Goal: Obtain resource: Obtain resource

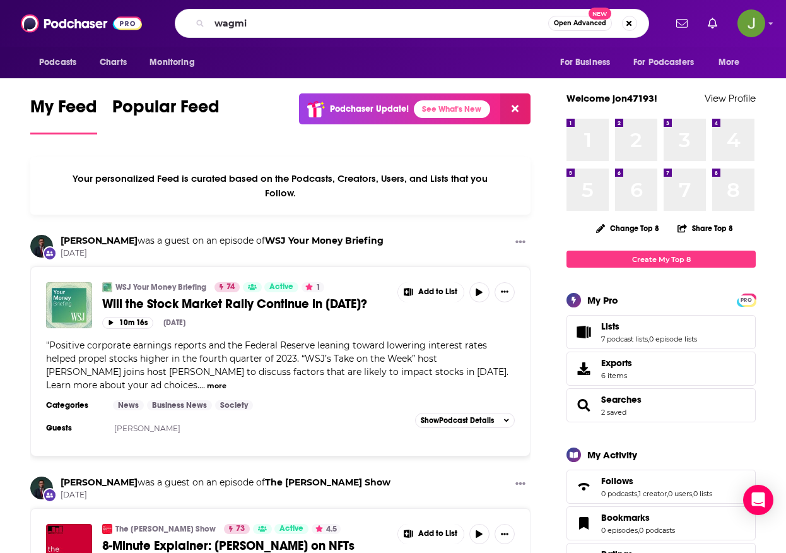
type input "wagmi"
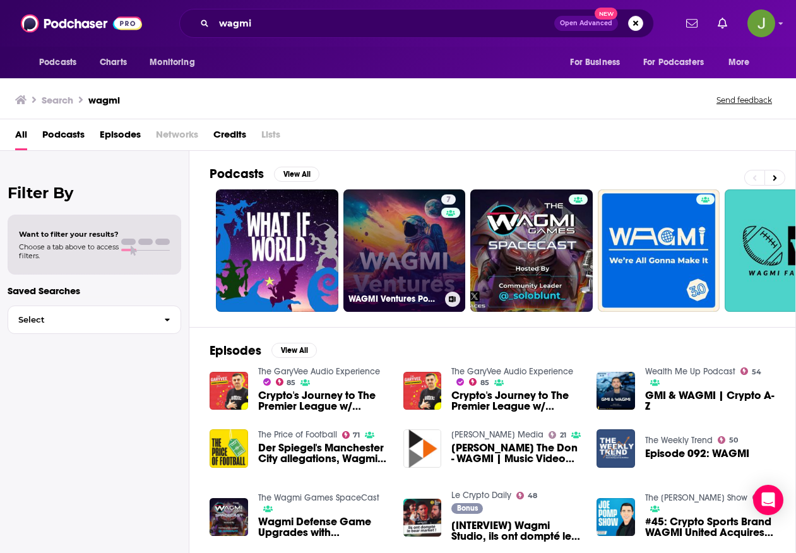
click at [393, 233] on link "7 WAGMI Ventures Podcast" at bounding box center [404, 250] width 122 height 122
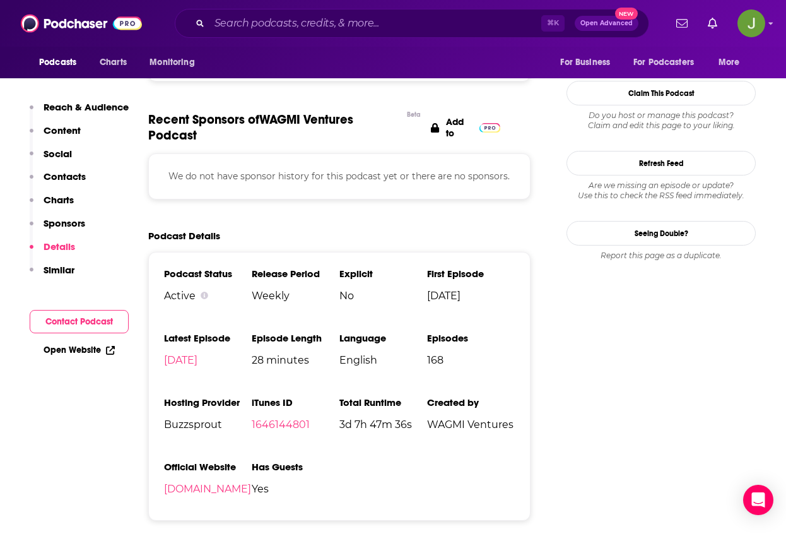
scroll to position [1238, 0]
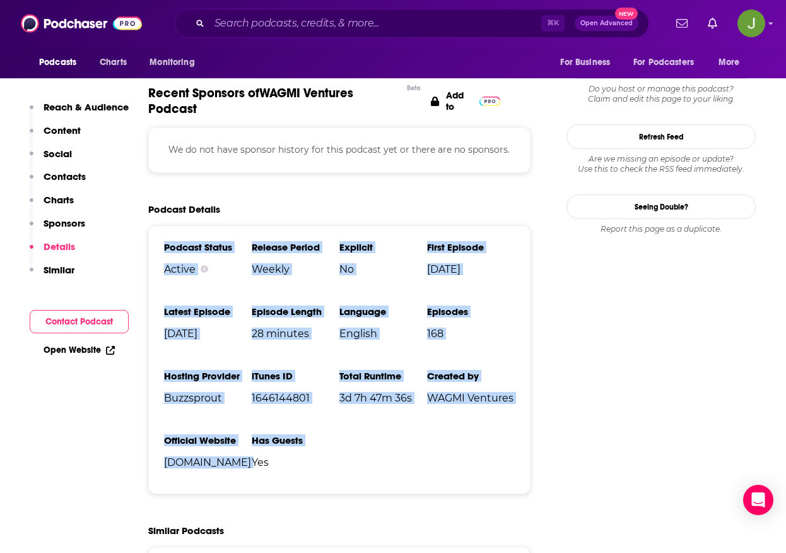
drag, startPoint x: 163, startPoint y: 244, endPoint x: 438, endPoint y: 449, distance: 342.8
click at [438, 449] on div "Podcast Status Active Release Period Weekly Explicit No First Episode [DATE] La…" at bounding box center [339, 359] width 382 height 269
copy ul "Podcast Status Active Release Period Weekly Explicit No First Episode [DATE] La…"
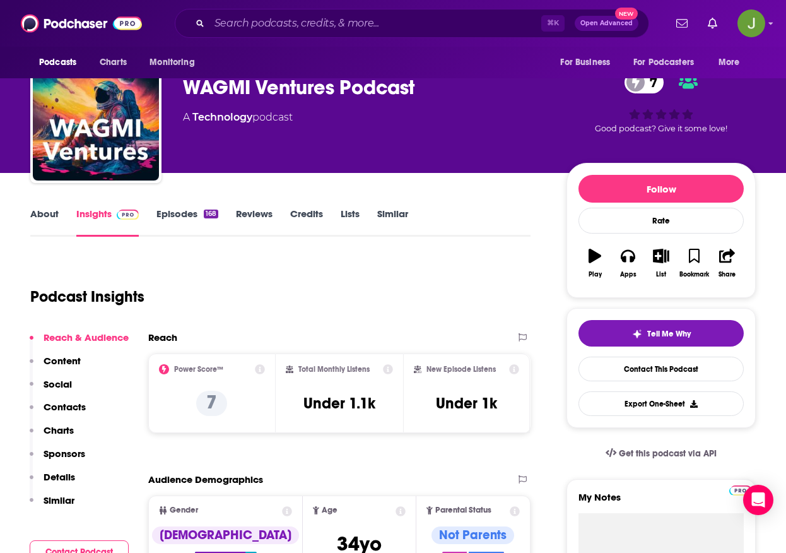
scroll to position [53, 0]
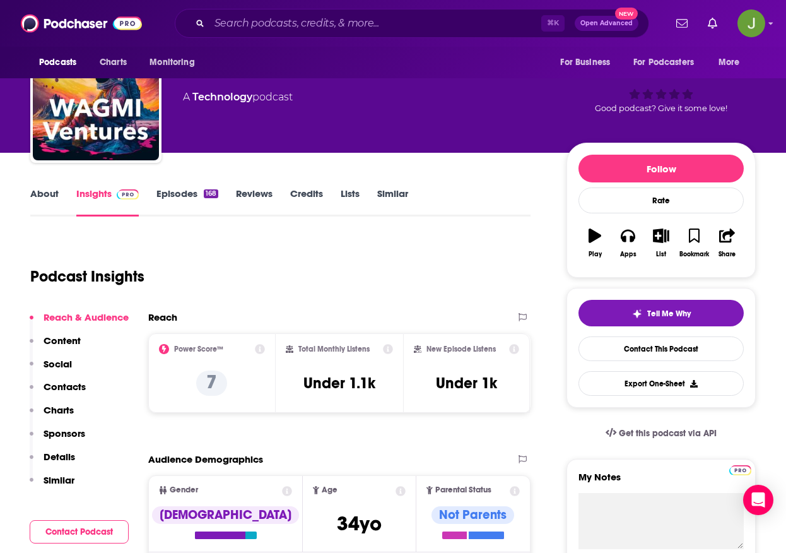
click at [191, 349] on h2 "Power Score™" at bounding box center [198, 349] width 49 height 9
click at [260, 349] on icon at bounding box center [260, 349] width 10 height 10
click at [419, 276] on div "Podcast Insights" at bounding box center [275, 269] width 490 height 64
click at [256, 349] on icon at bounding box center [260, 349] width 10 height 10
drag, startPoint x: 206, startPoint y: 235, endPoint x: 243, endPoint y: 244, distance: 37.7
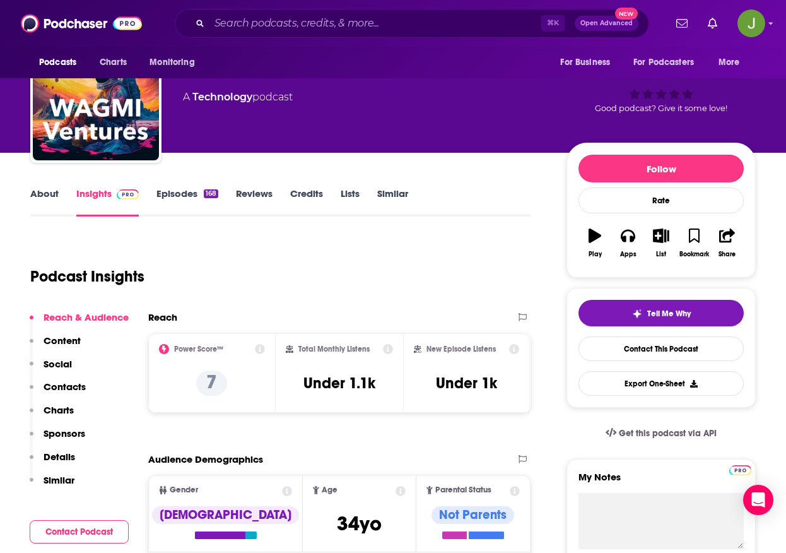
click at [259, 350] on icon at bounding box center [260, 349] width 10 height 10
click at [257, 350] on icon at bounding box center [260, 349] width 10 height 10
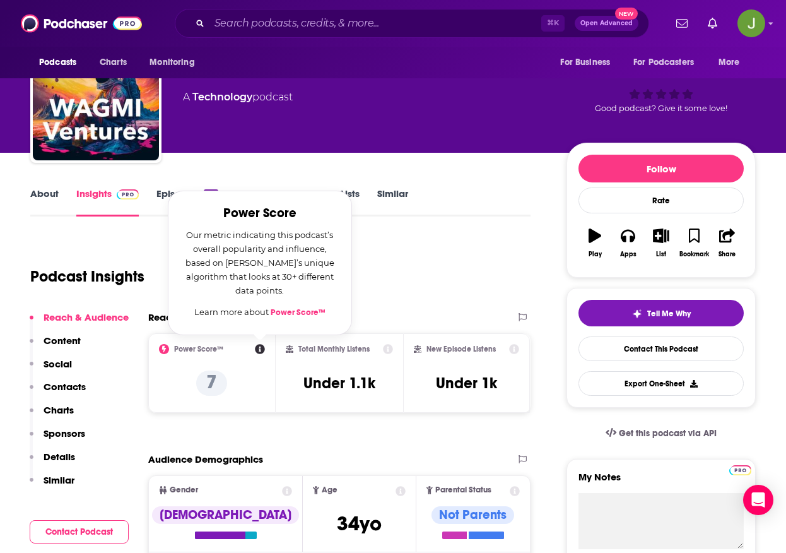
click at [442, 278] on div "Podcast Insights" at bounding box center [275, 269] width 490 height 64
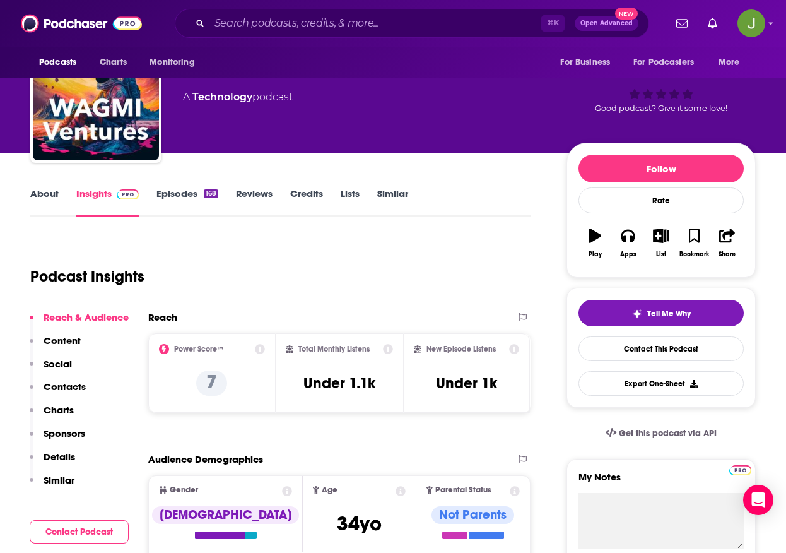
click at [516, 350] on icon at bounding box center [515, 349] width 10 height 10
click at [312, 292] on div "Podcast Insights" at bounding box center [275, 269] width 490 height 64
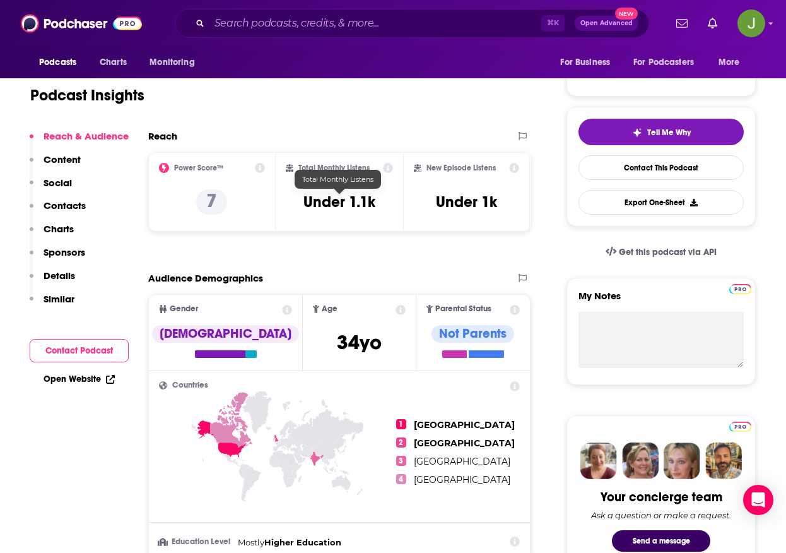
scroll to position [240, 0]
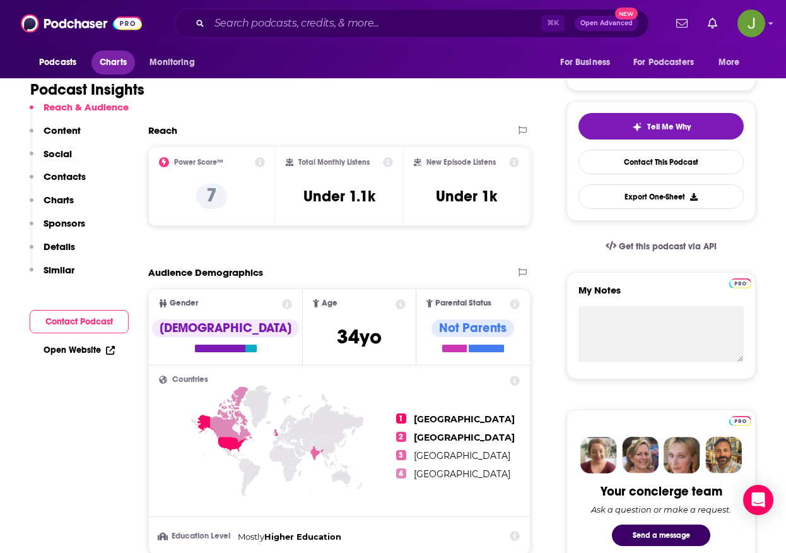
click at [115, 65] on span "Charts" at bounding box center [113, 63] width 27 height 18
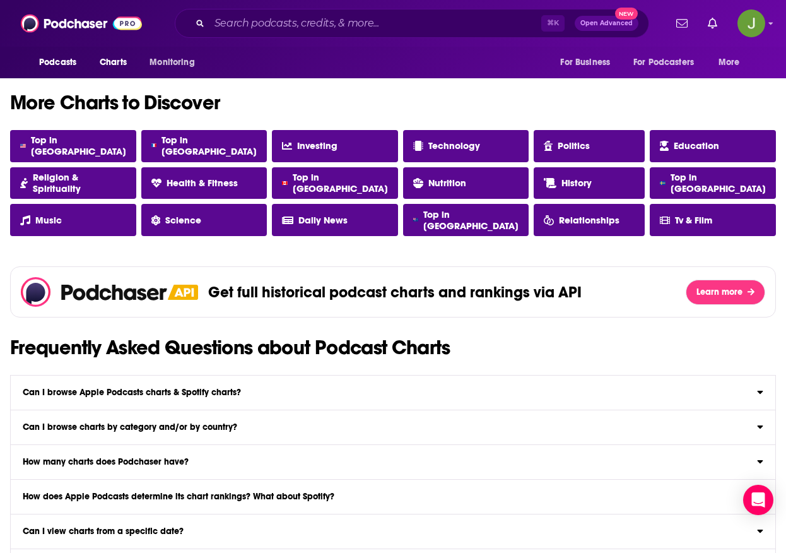
scroll to position [1164, 0]
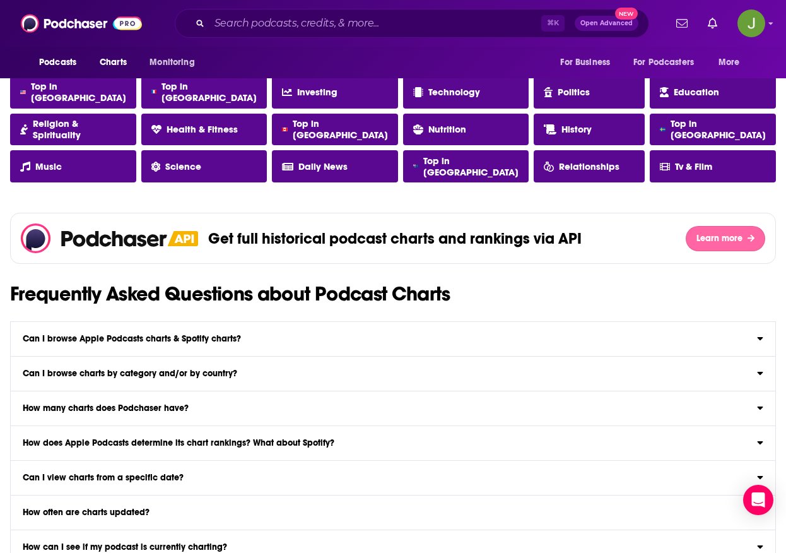
click at [712, 244] on button "Learn more" at bounding box center [726, 238] width 80 height 25
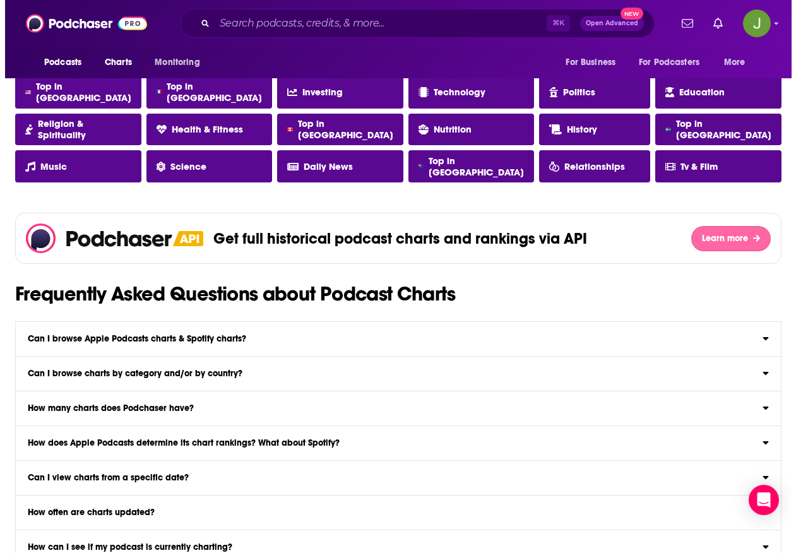
scroll to position [0, 0]
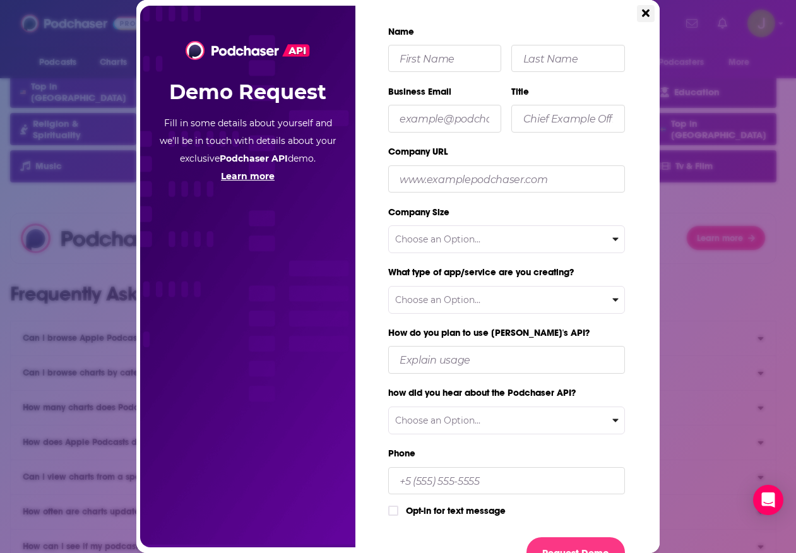
click at [644, 16] on icon "Close" at bounding box center [646, 13] width 8 height 8
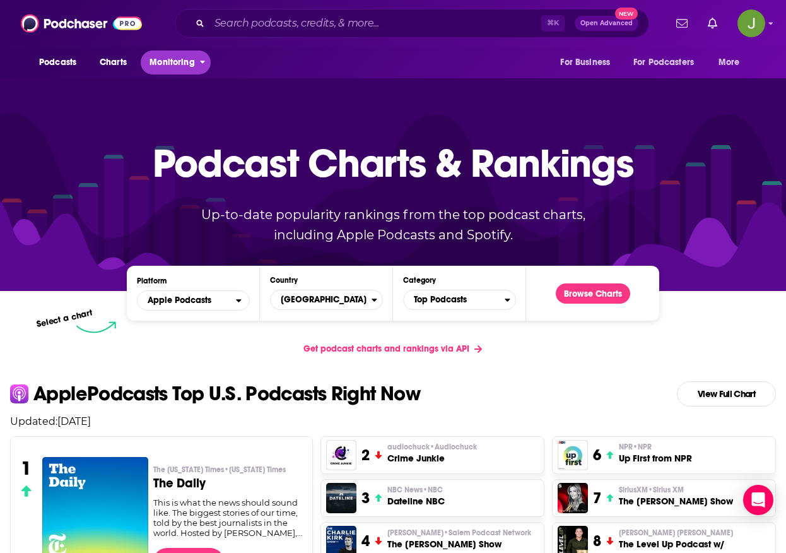
click at [164, 59] on span "Monitoring" at bounding box center [172, 63] width 45 height 18
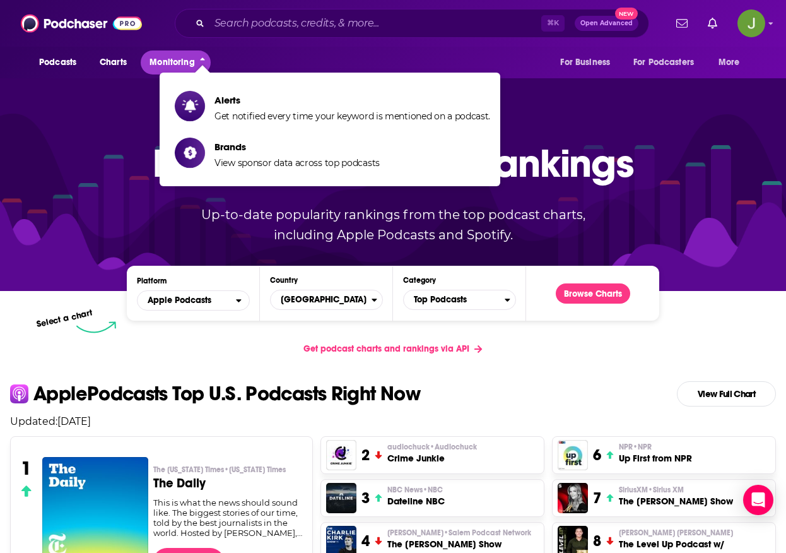
click at [164, 59] on span "Monitoring" at bounding box center [172, 63] width 45 height 18
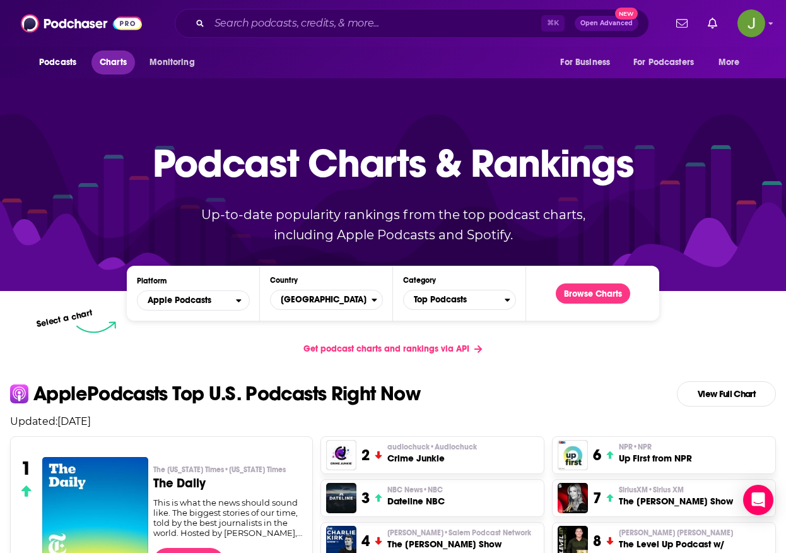
click at [126, 62] on span "Charts" at bounding box center [113, 63] width 27 height 18
click at [79, 65] on button "Podcasts" at bounding box center [61, 62] width 62 height 24
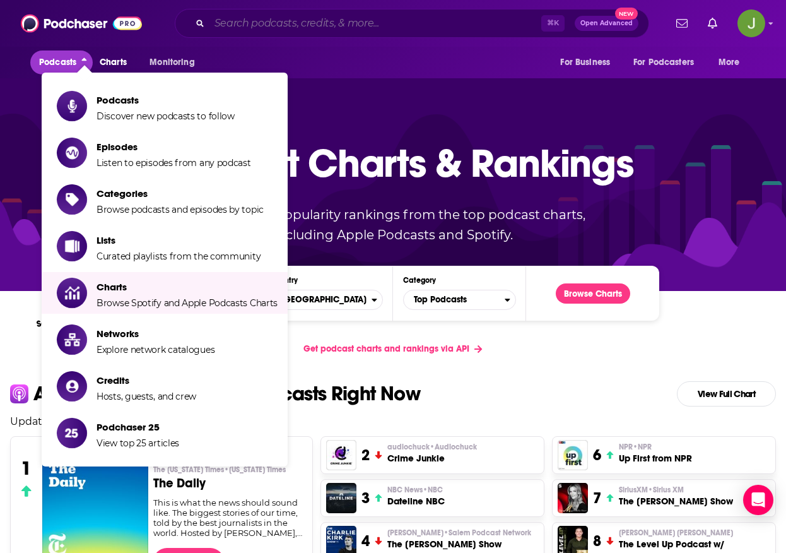
click at [349, 28] on input "Search podcasts, credits, & more..." at bounding box center [376, 23] width 332 height 20
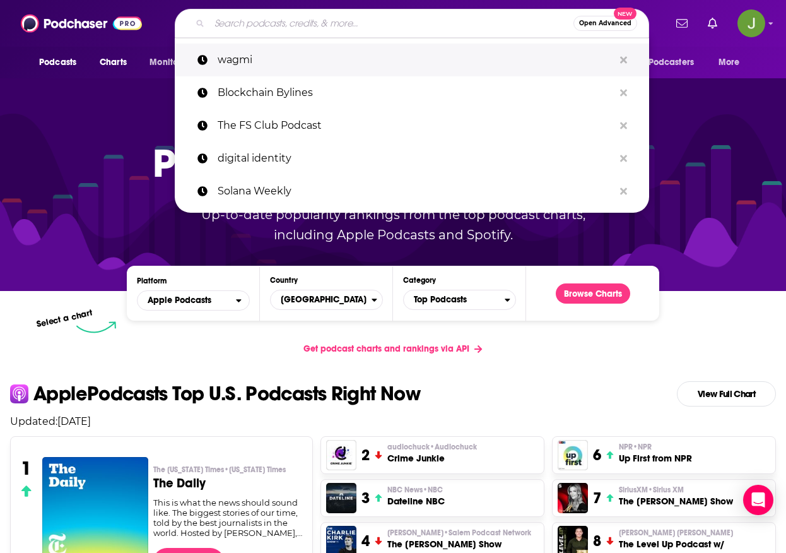
click at [266, 54] on p "wagmi" at bounding box center [416, 60] width 396 height 33
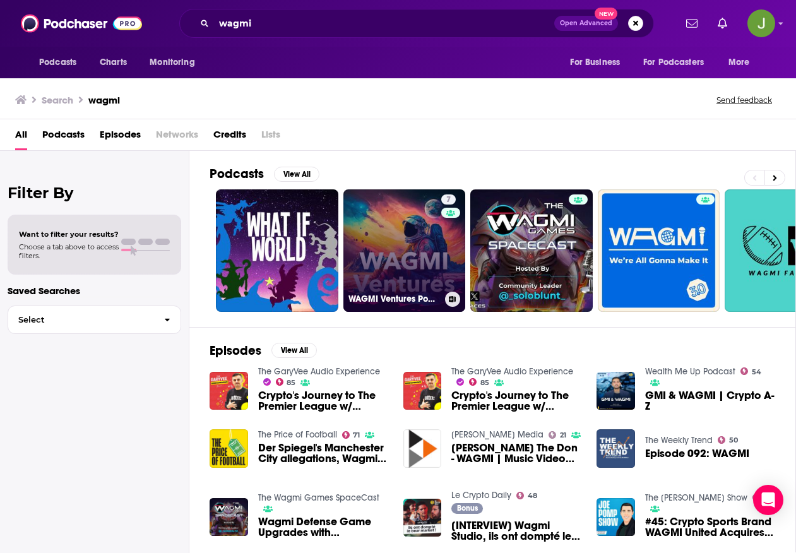
click at [381, 252] on link "7 WAGMI Ventures Podcast" at bounding box center [404, 250] width 122 height 122
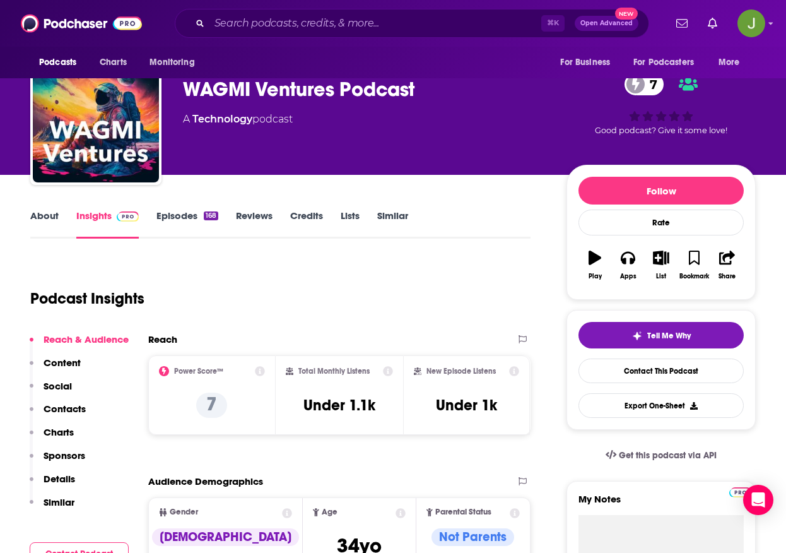
scroll to position [48, 0]
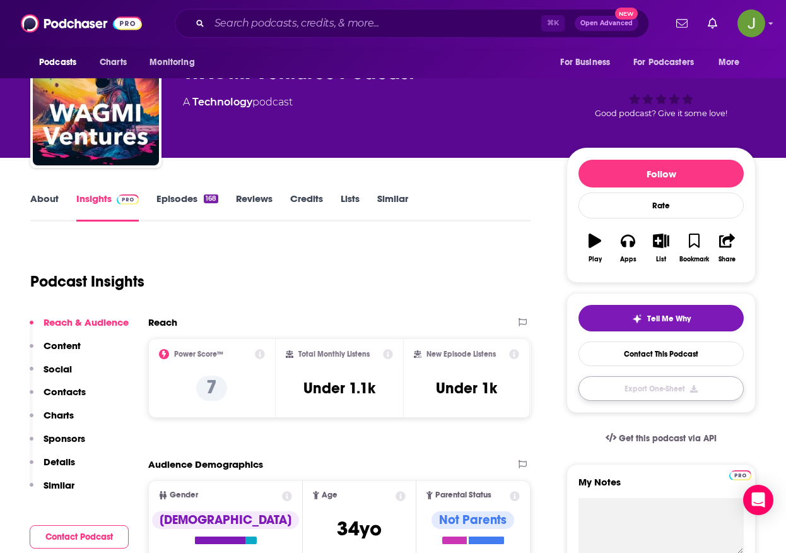
click at [661, 385] on button "Export One-Sheet" at bounding box center [661, 388] width 165 height 25
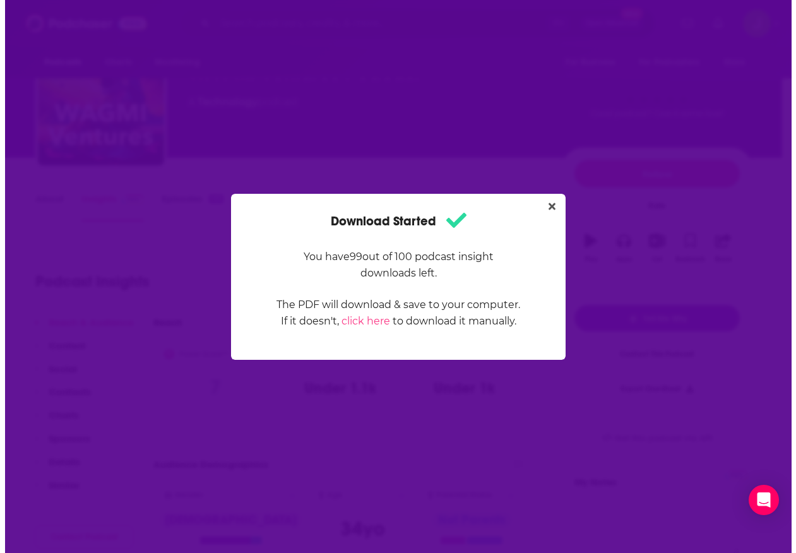
scroll to position [0, 0]
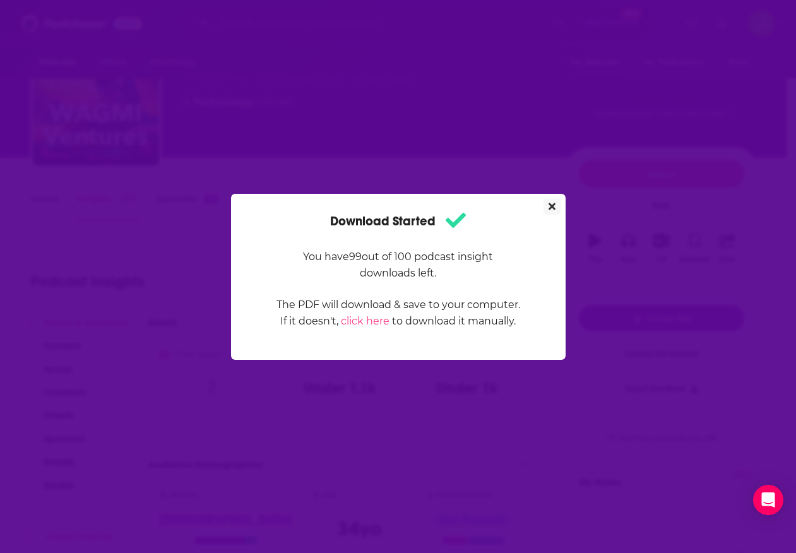
click at [552, 206] on icon "Close" at bounding box center [551, 206] width 7 height 7
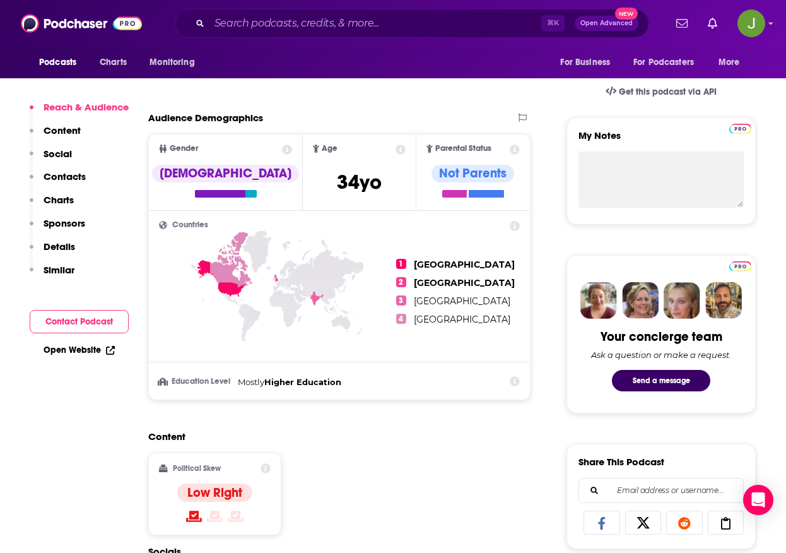
scroll to position [414, 0]
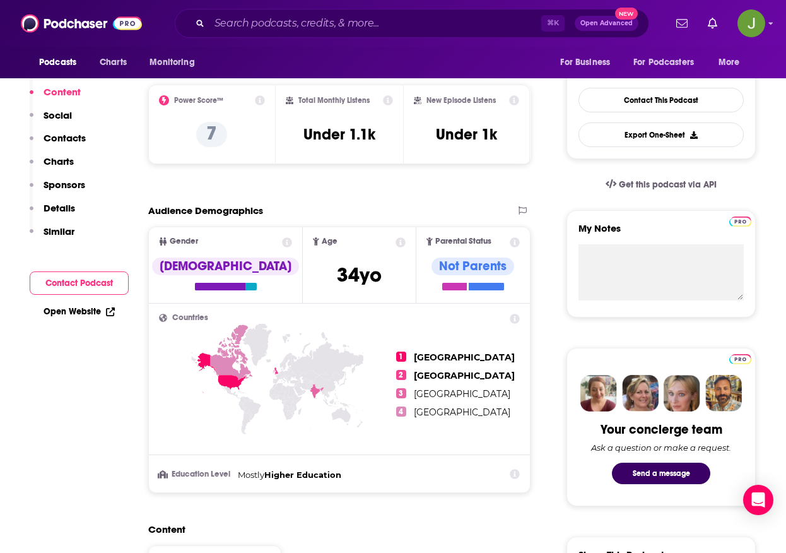
scroll to position [197, 0]
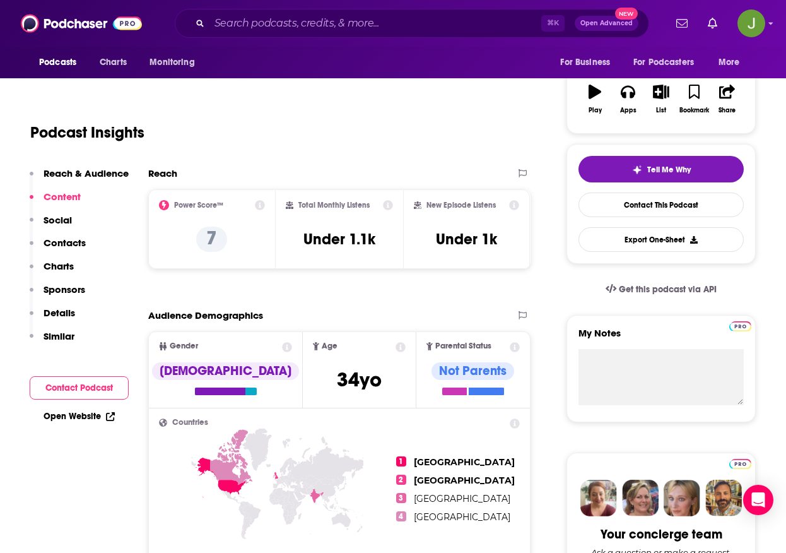
click at [658, 290] on span "Get this podcast via API" at bounding box center [668, 289] width 98 height 11
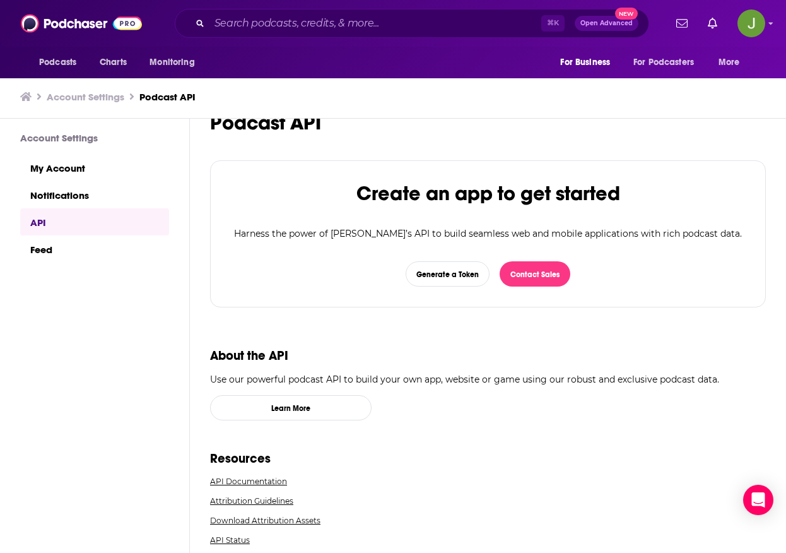
scroll to position [27, 0]
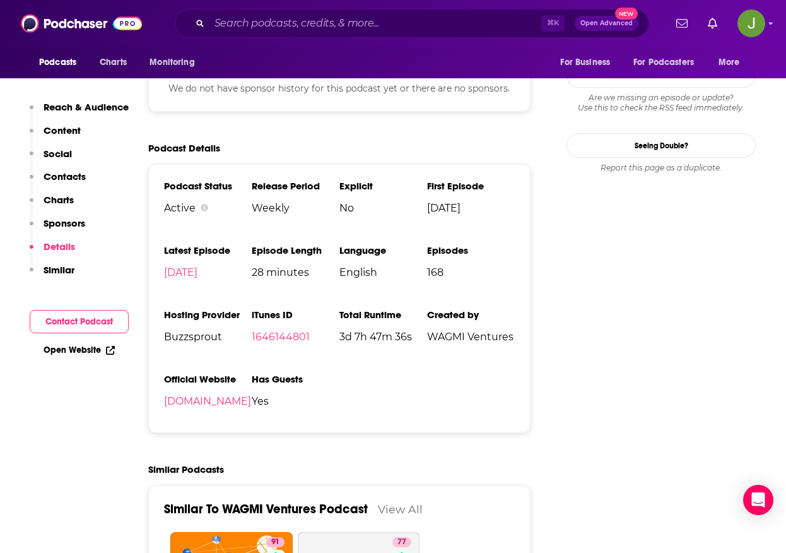
scroll to position [1299, 0]
click at [336, 25] on input "Search podcasts, credits, & more..." at bounding box center [376, 23] width 332 height 20
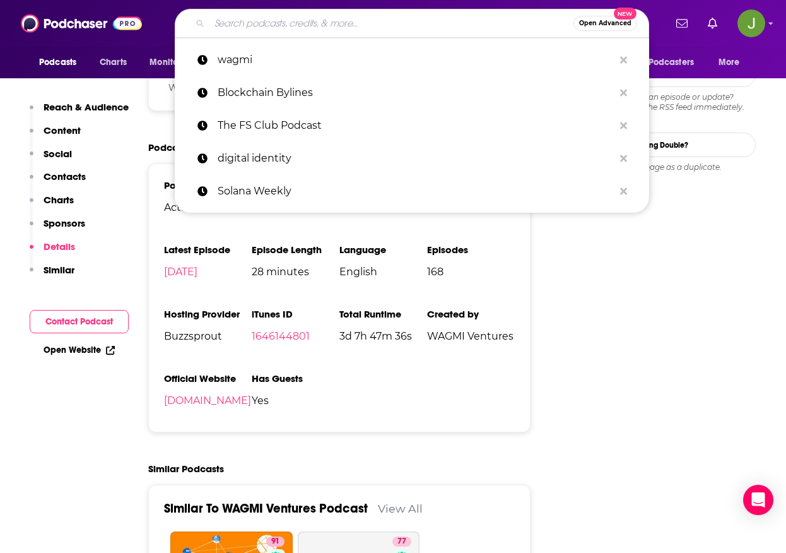
paste input "Old Men, New Money"
type input "Old Men, New Money"
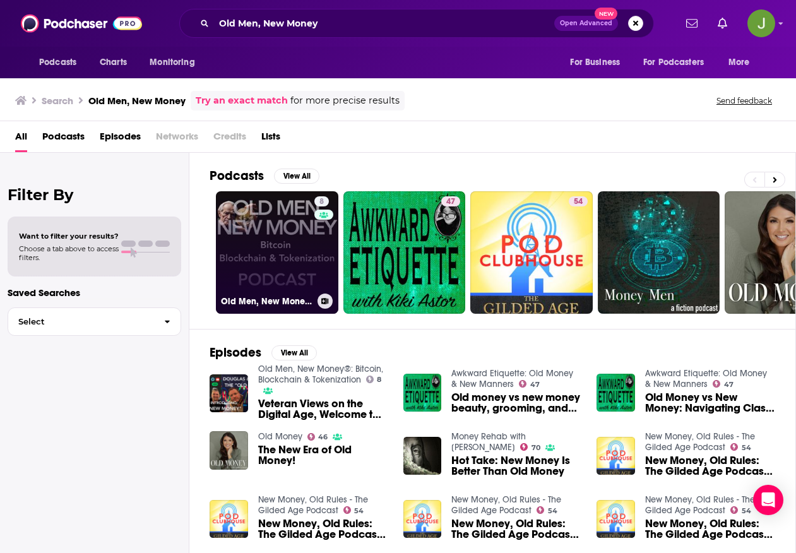
click at [287, 233] on link "8 Old Men, New Money®: Bitcoin, Blockchain & Tokenization" at bounding box center [277, 252] width 122 height 122
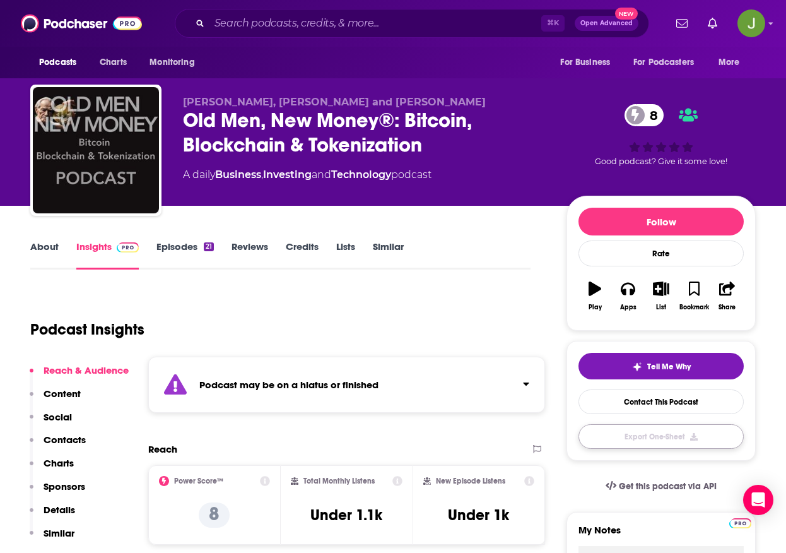
click at [640, 438] on button "Export One-Sheet" at bounding box center [661, 436] width 165 height 25
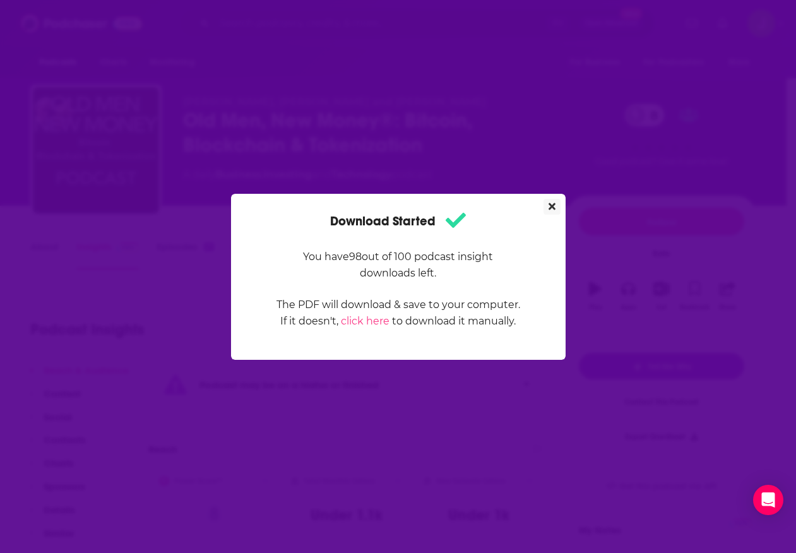
click at [551, 206] on icon "Close" at bounding box center [551, 206] width 7 height 7
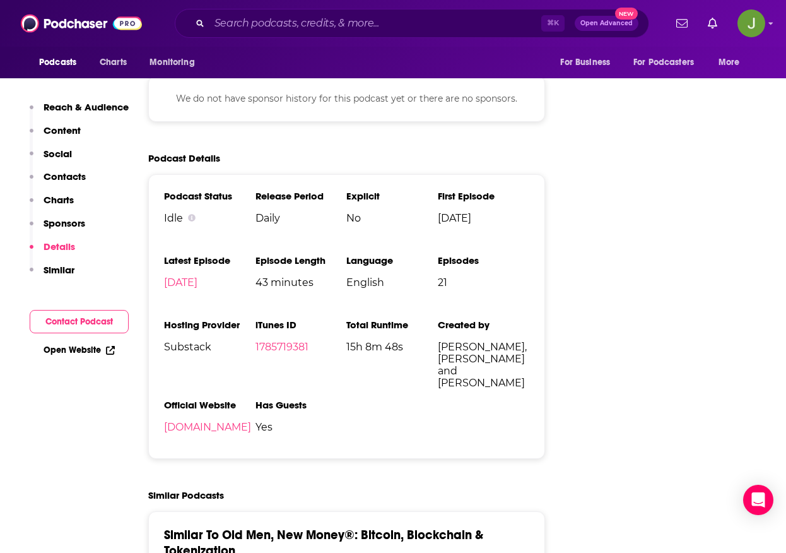
scroll to position [1359, 0]
